Goal: Transaction & Acquisition: Purchase product/service

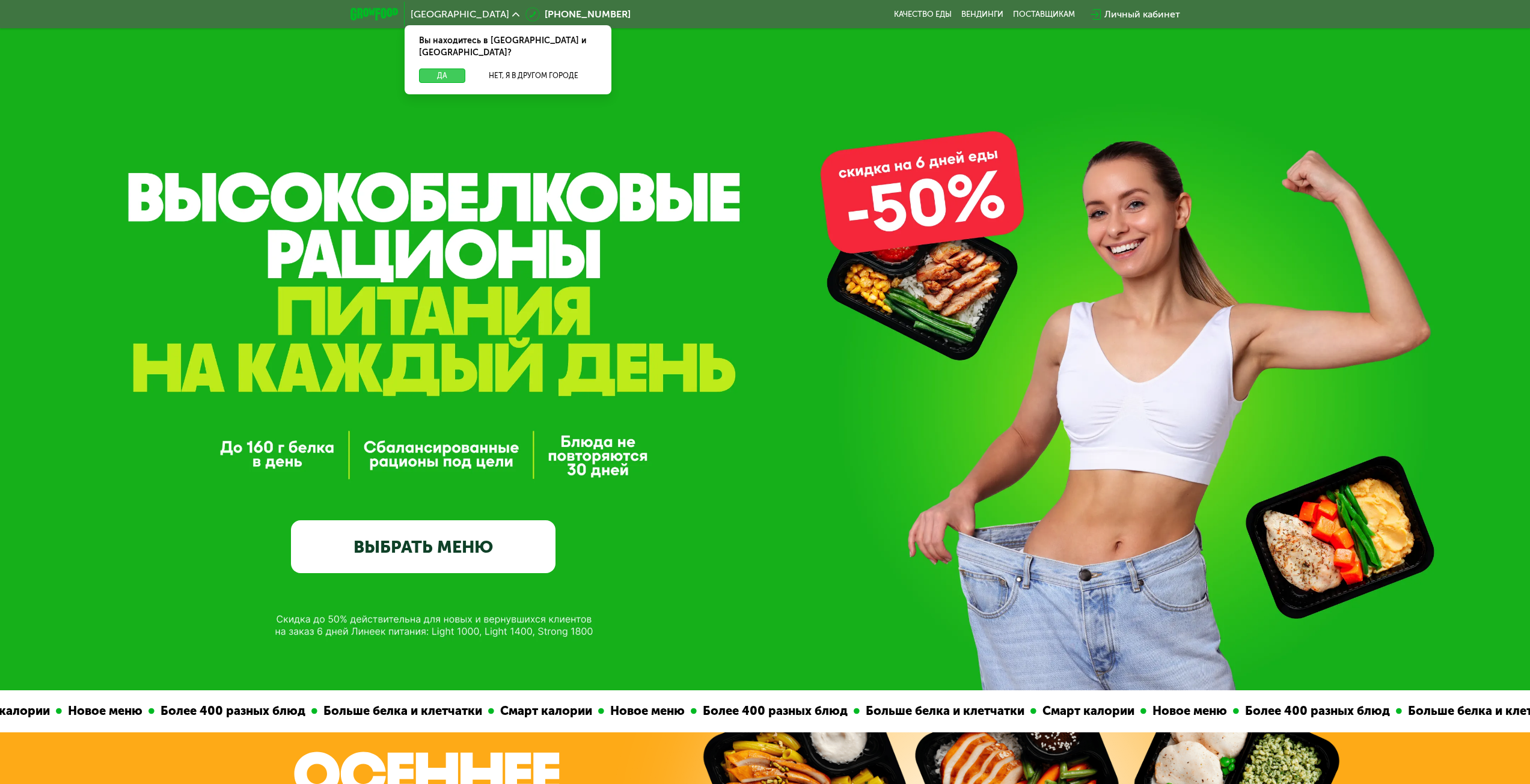
click at [436, 68] on button "Да" at bounding box center [442, 75] width 46 height 14
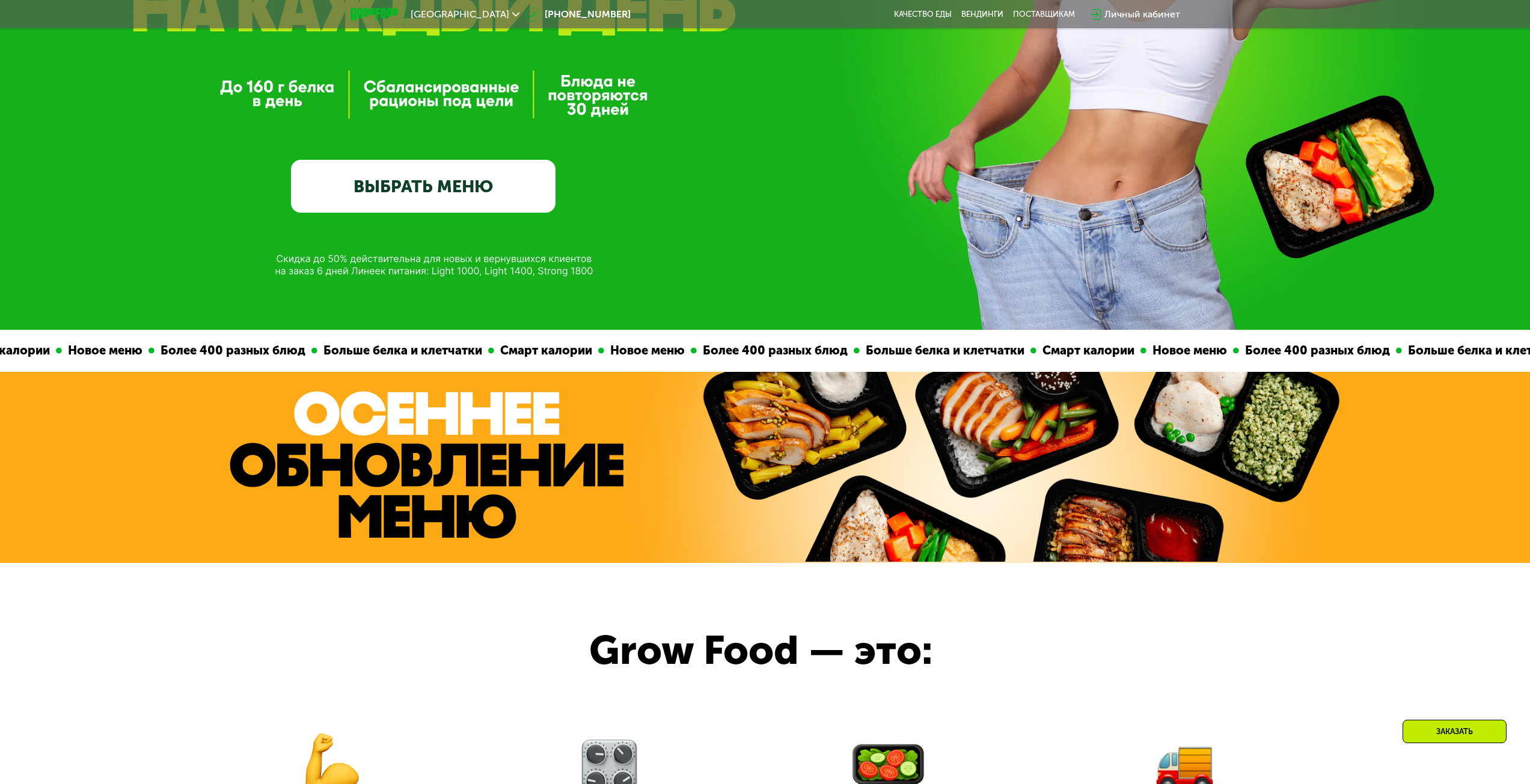
click at [443, 189] on link "ВЫБРАТЬ МЕНЮ" at bounding box center [423, 186] width 265 height 53
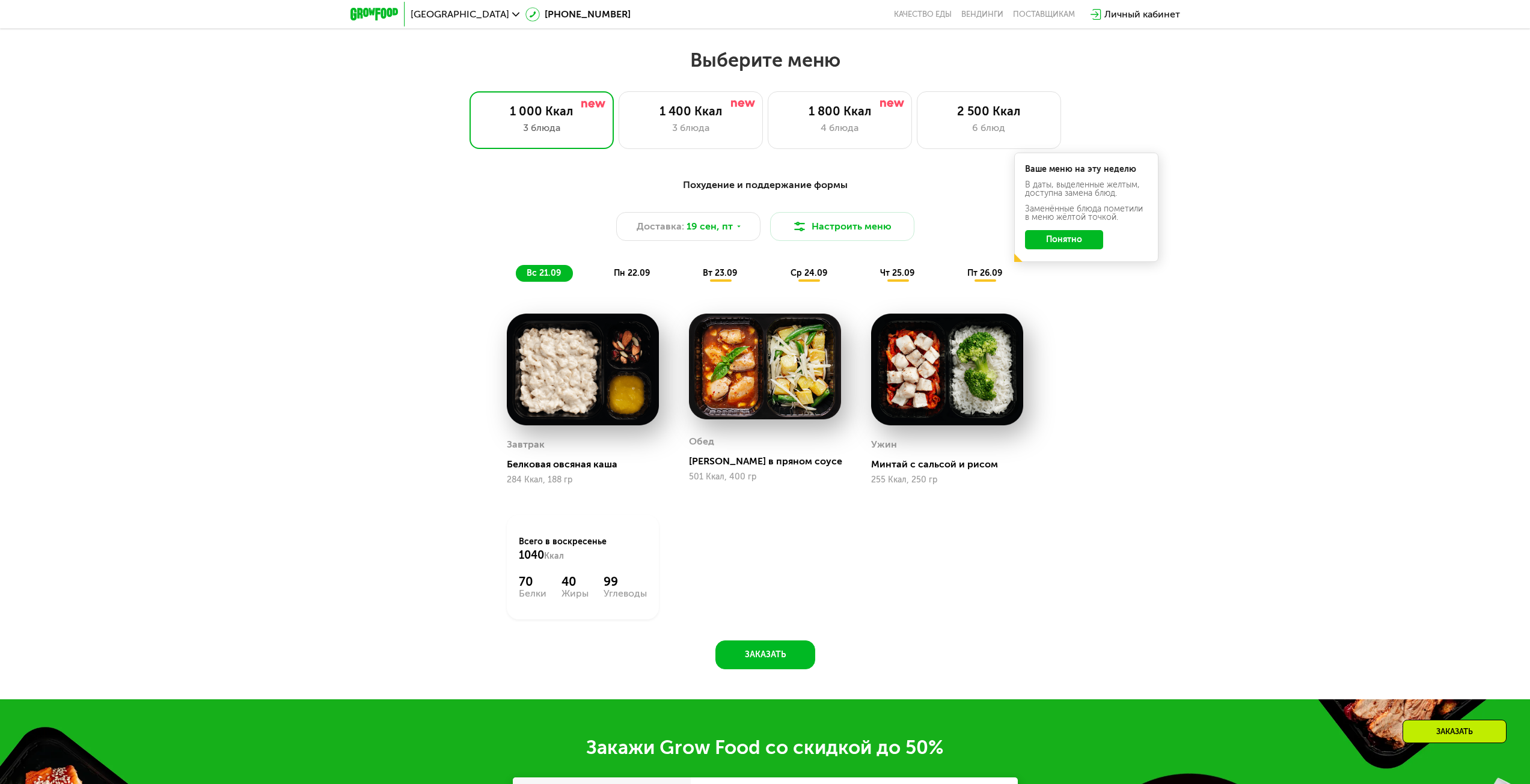
scroll to position [1311, 0]
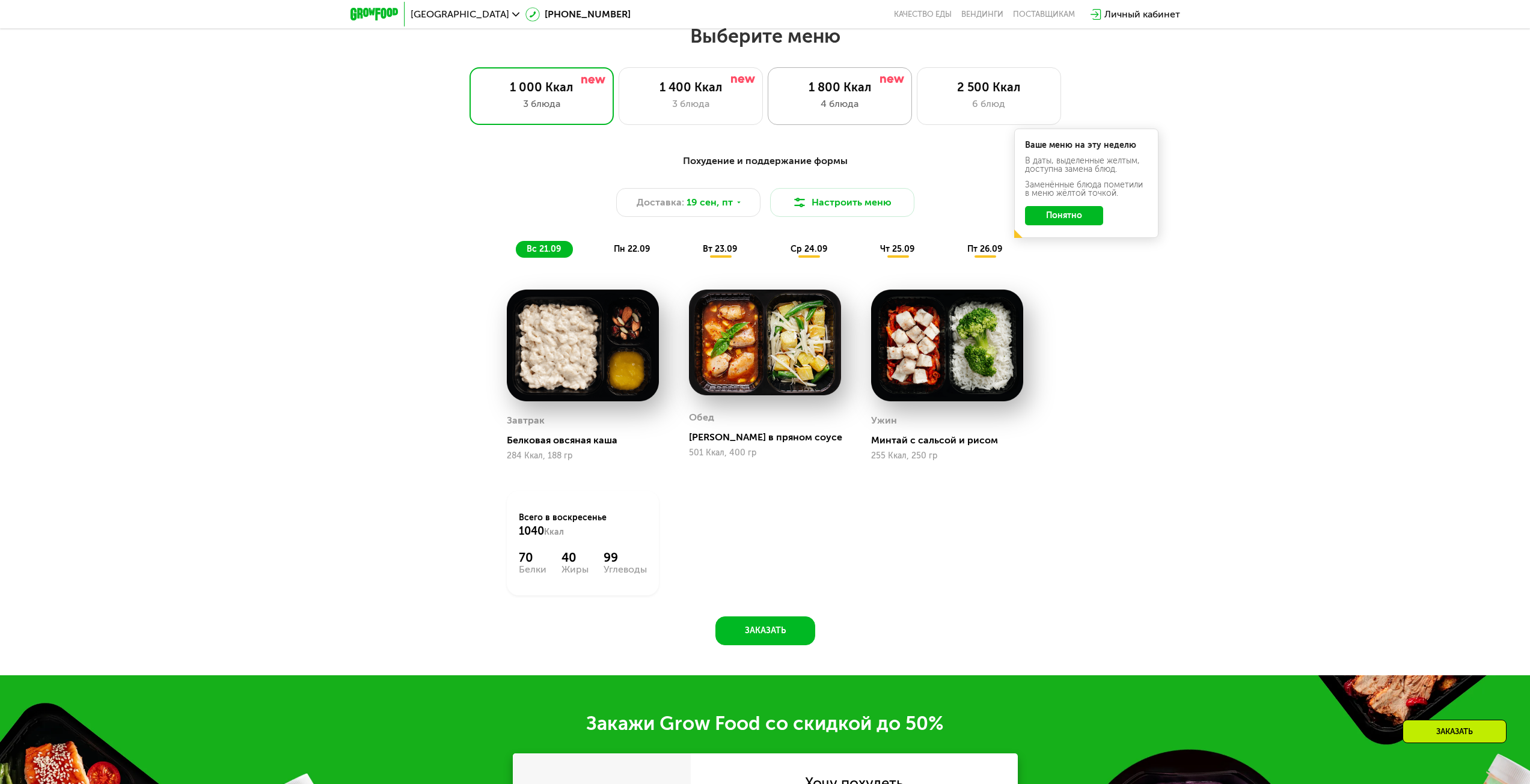
click at [818, 118] on div "1 800 Ккал 4 блюда" at bounding box center [840, 96] width 144 height 58
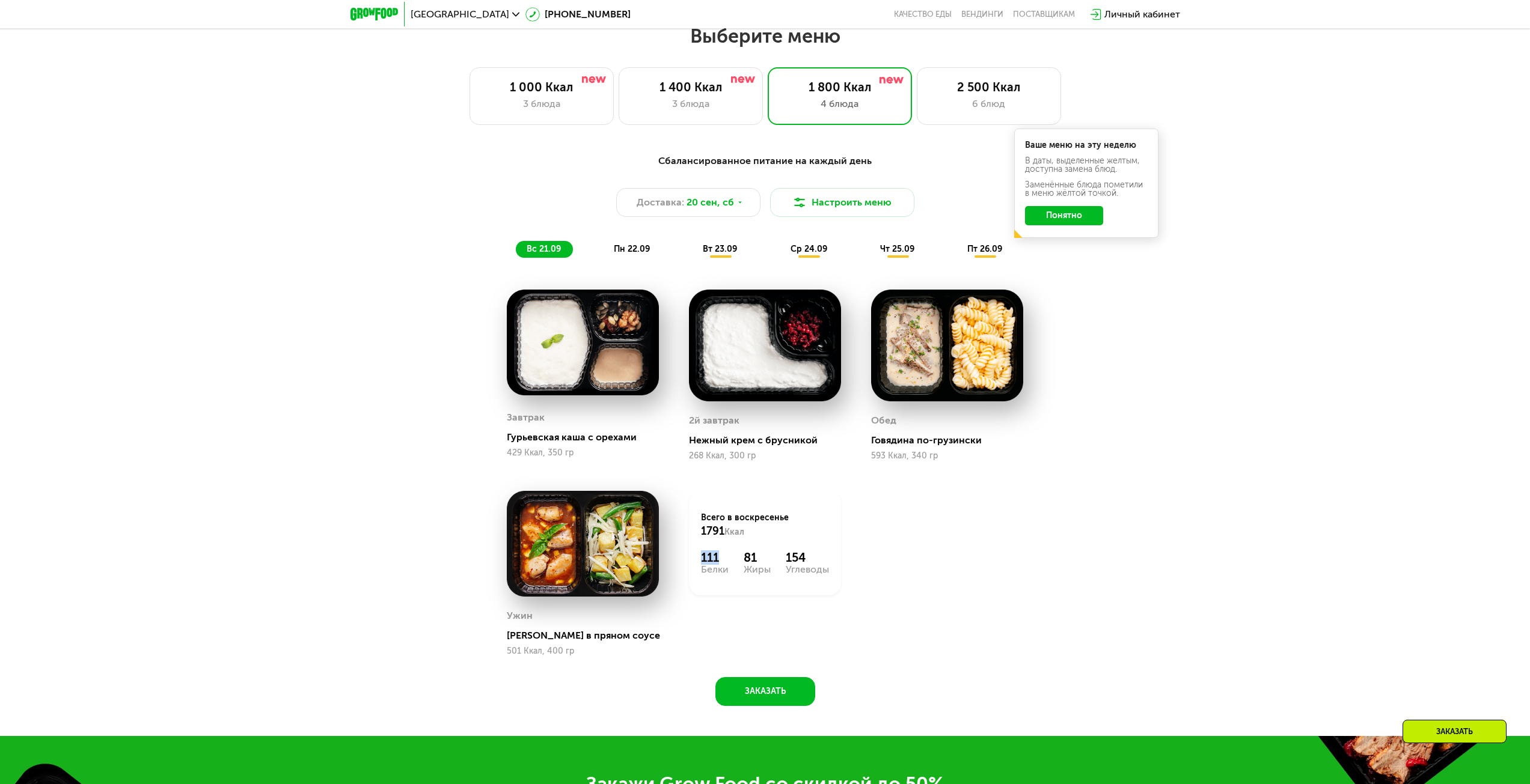
drag, startPoint x: 704, startPoint y: 564, endPoint x: 719, endPoint y: 563, distance: 15.0
click at [719, 563] on div "111" at bounding box center [715, 557] width 28 height 14
drag, startPoint x: 735, startPoint y: 562, endPoint x: 759, endPoint y: 561, distance: 24.0
click at [759, 561] on div "111 Белки 81 Жиры 154 Углеводы" at bounding box center [765, 562] width 128 height 24
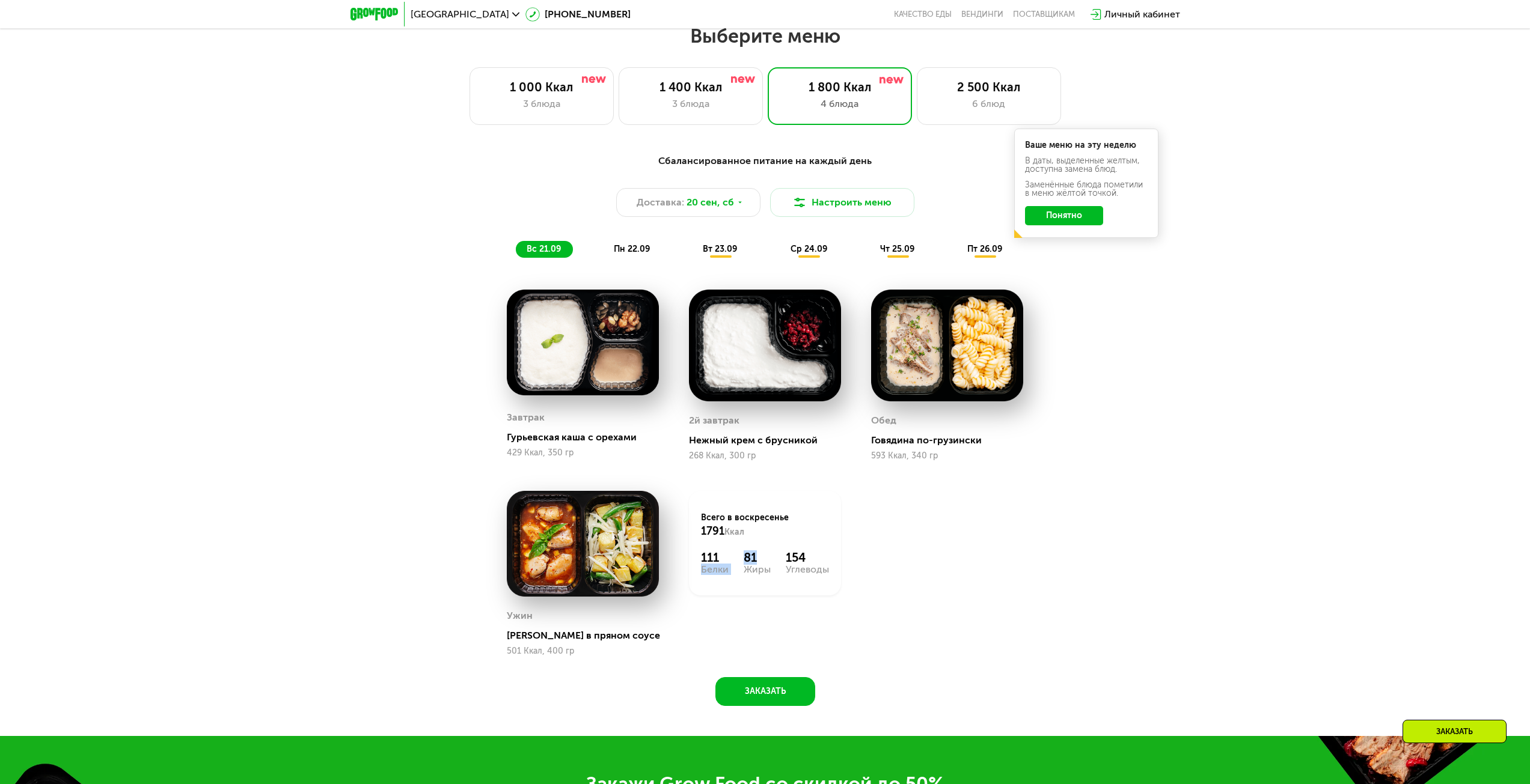
click at [759, 561] on div "81" at bounding box center [757, 557] width 27 height 14
drag, startPoint x: 698, startPoint y: 561, endPoint x: 725, endPoint y: 570, distance: 28.5
click at [725, 570] on div "Всего в [DATE] 1791 Ккал 111 Белки 81 Жиры 154 Углеводы" at bounding box center [765, 543] width 152 height 104
click at [725, 570] on div "Белки" at bounding box center [715, 569] width 28 height 10
drag, startPoint x: 740, startPoint y: 573, endPoint x: 787, endPoint y: 579, distance: 47.4
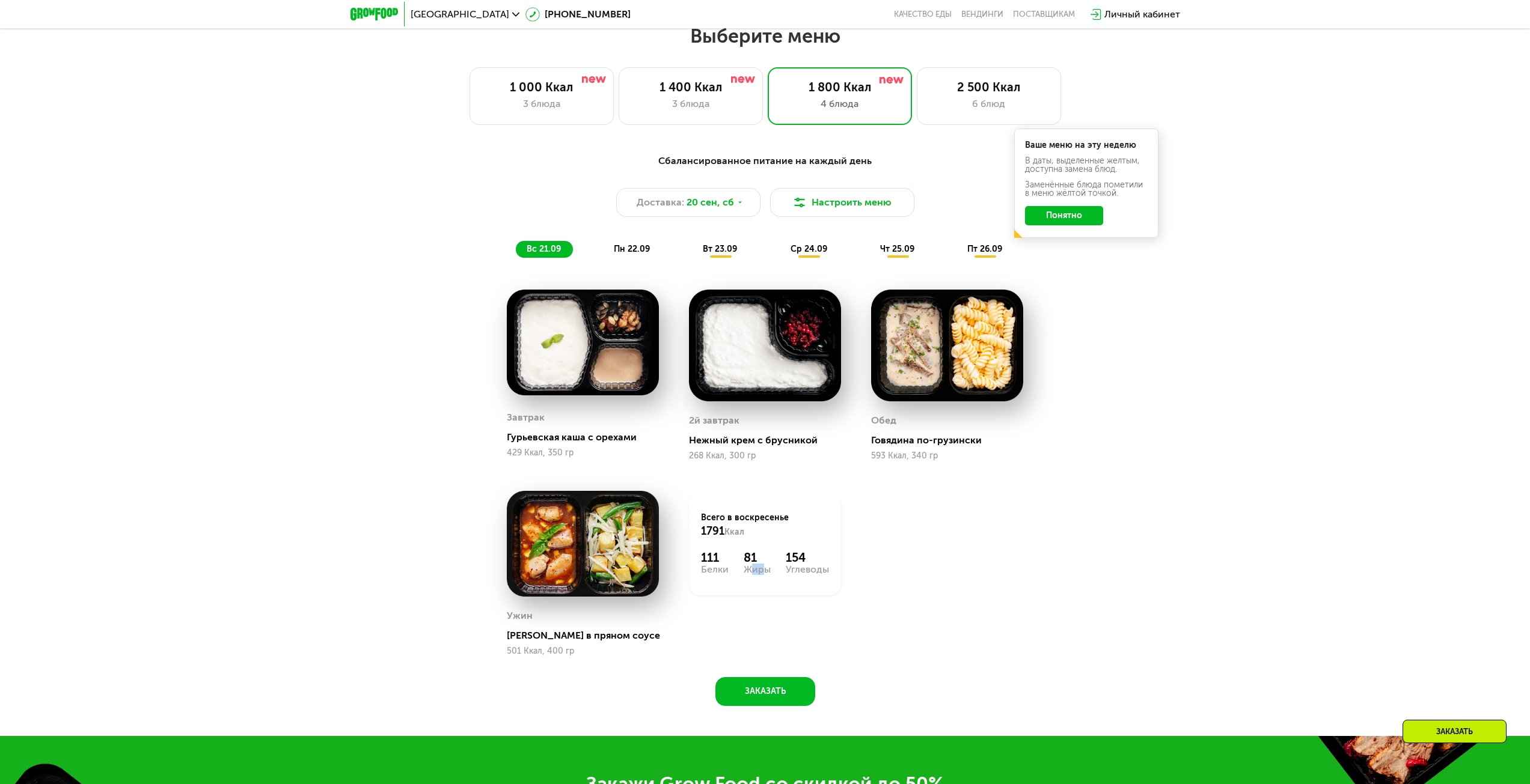
click at [762, 574] on div "111 Белки 81 Жиры 154 Углеводы" at bounding box center [765, 562] width 128 height 24
click at [799, 574] on div "Углеводы" at bounding box center [808, 569] width 44 height 10
click at [800, 574] on div "Углеводы" at bounding box center [808, 569] width 44 height 10
click at [790, 561] on div "154" at bounding box center [808, 557] width 44 height 14
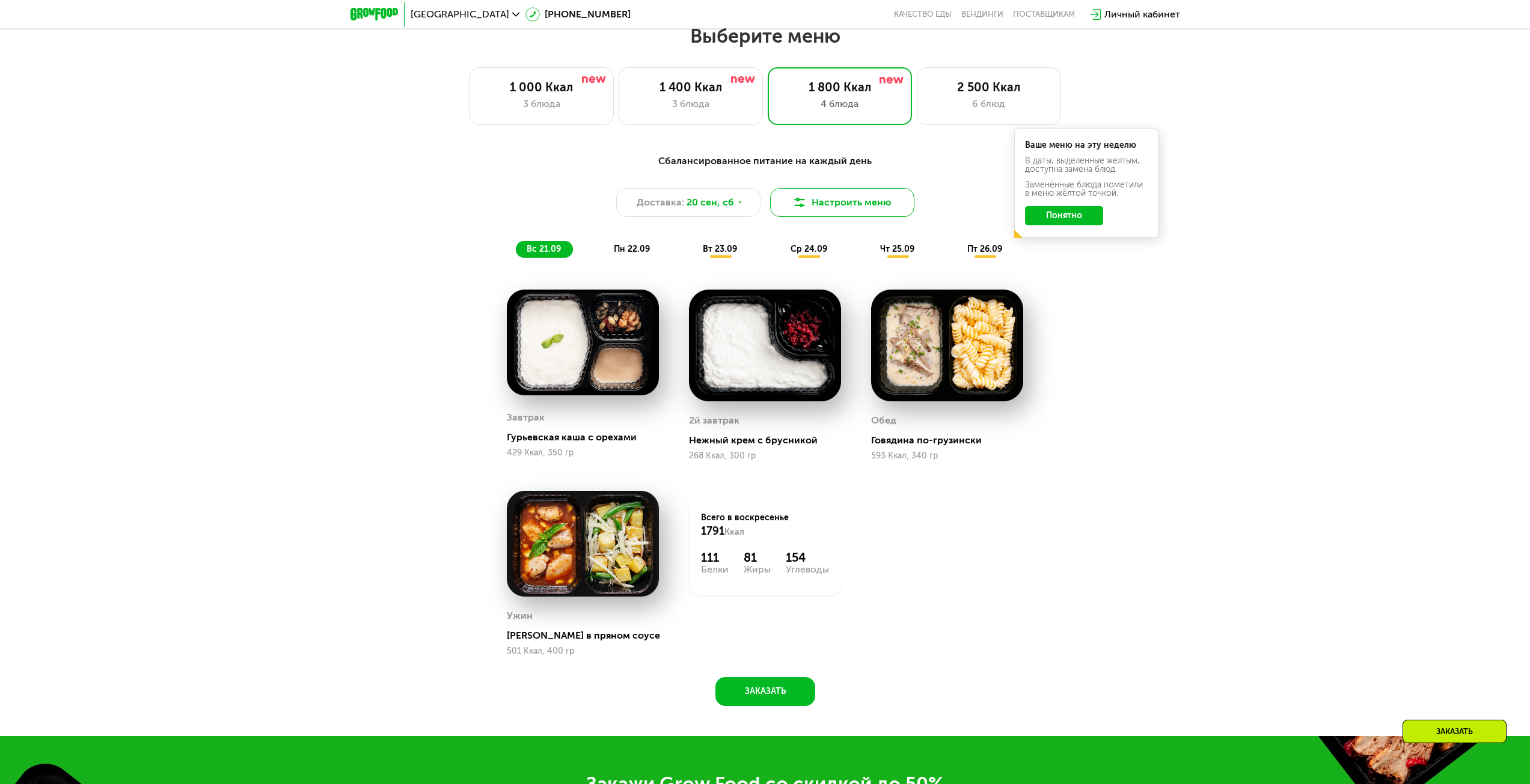
click at [859, 211] on button "Настроить меню" at bounding box center [842, 202] width 144 height 28
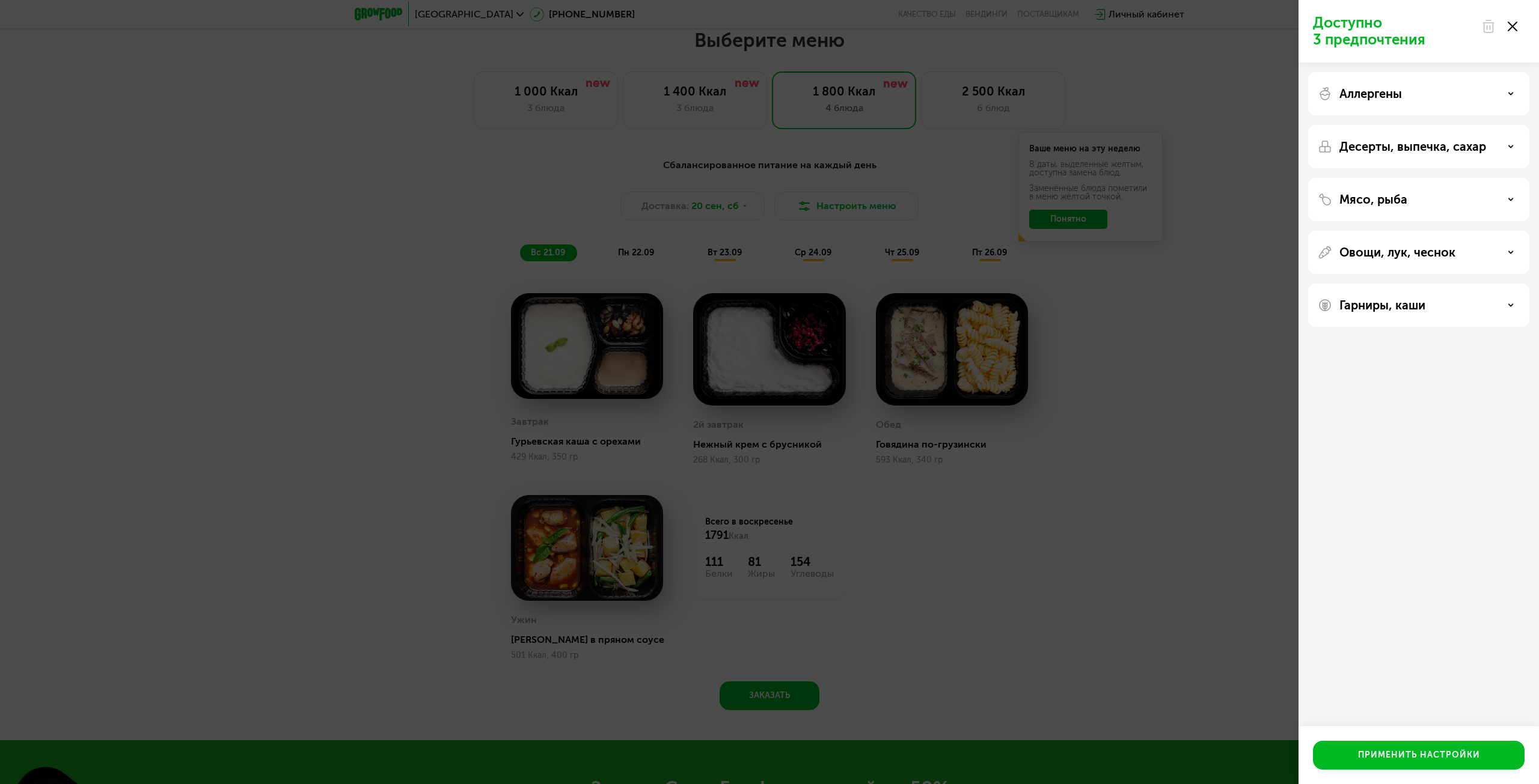
click at [1123, 319] on div "Доступно 3 предпочтения Аллергены Десерты, выпечка, сахар Мясо, рыба Овощи, лук…" at bounding box center [770, 392] width 1539 height 784
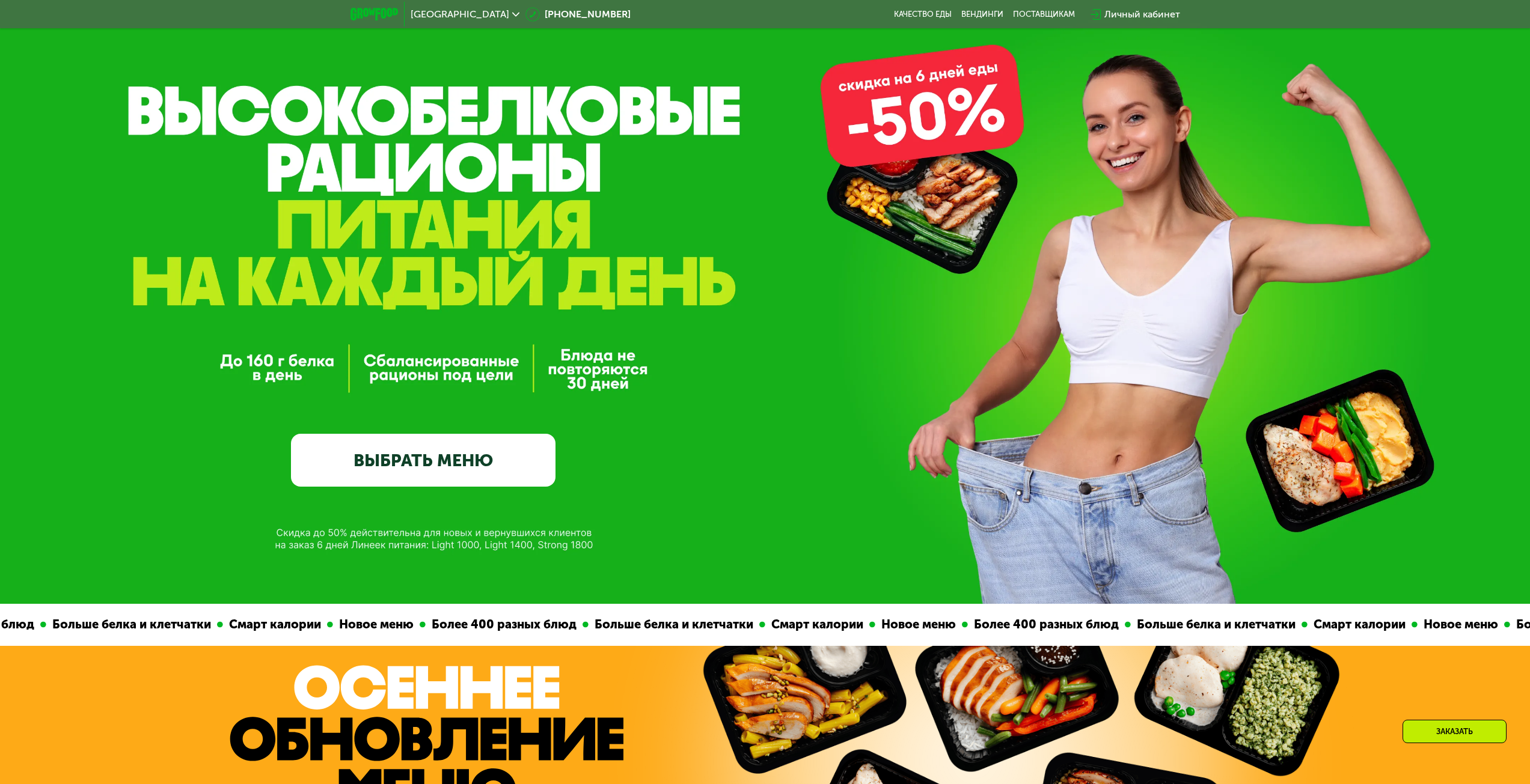
scroll to position [49, 0]
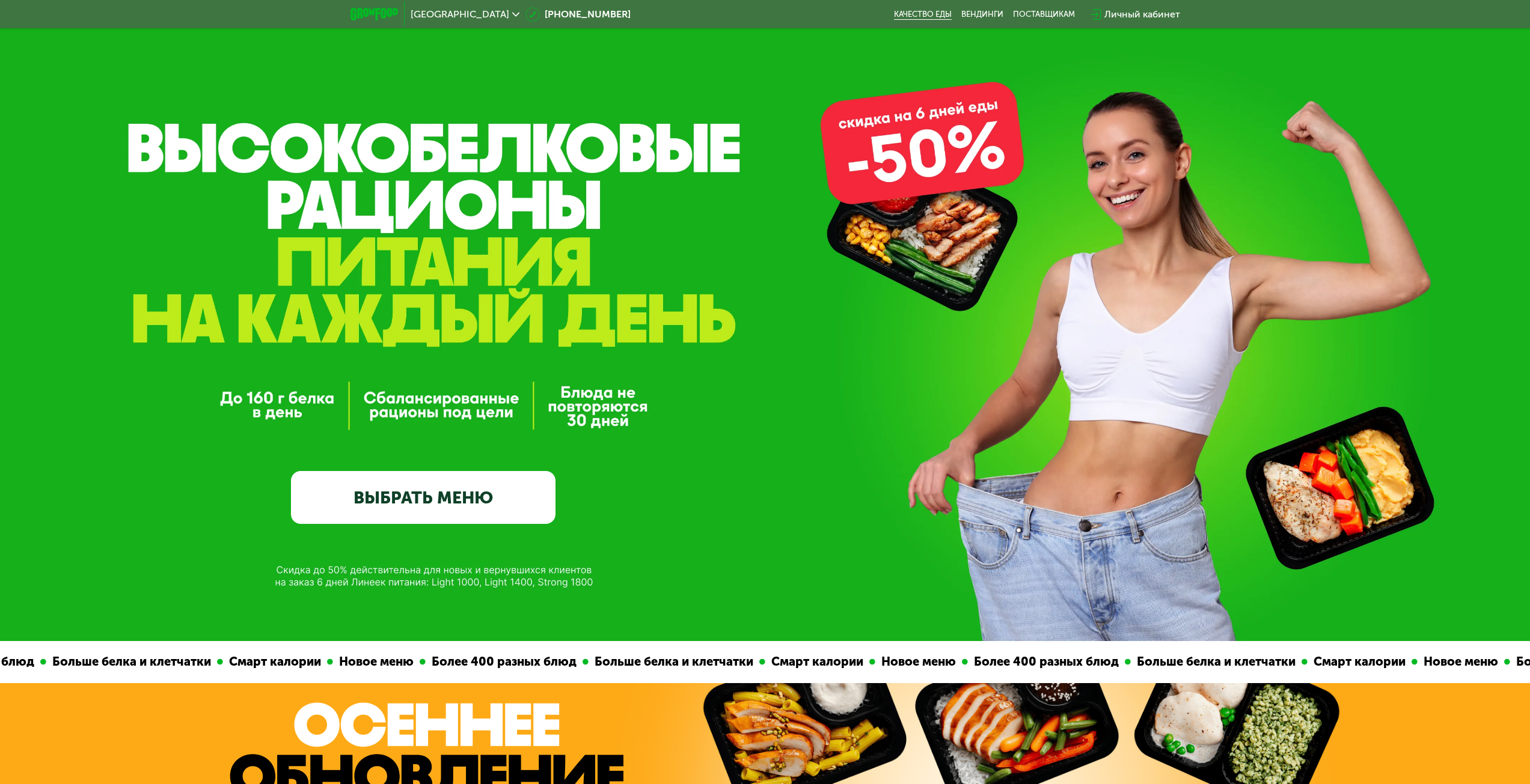
click at [916, 12] on link "Качество еды" at bounding box center [922, 14] width 58 height 10
